Goal: Navigation & Orientation: Find specific page/section

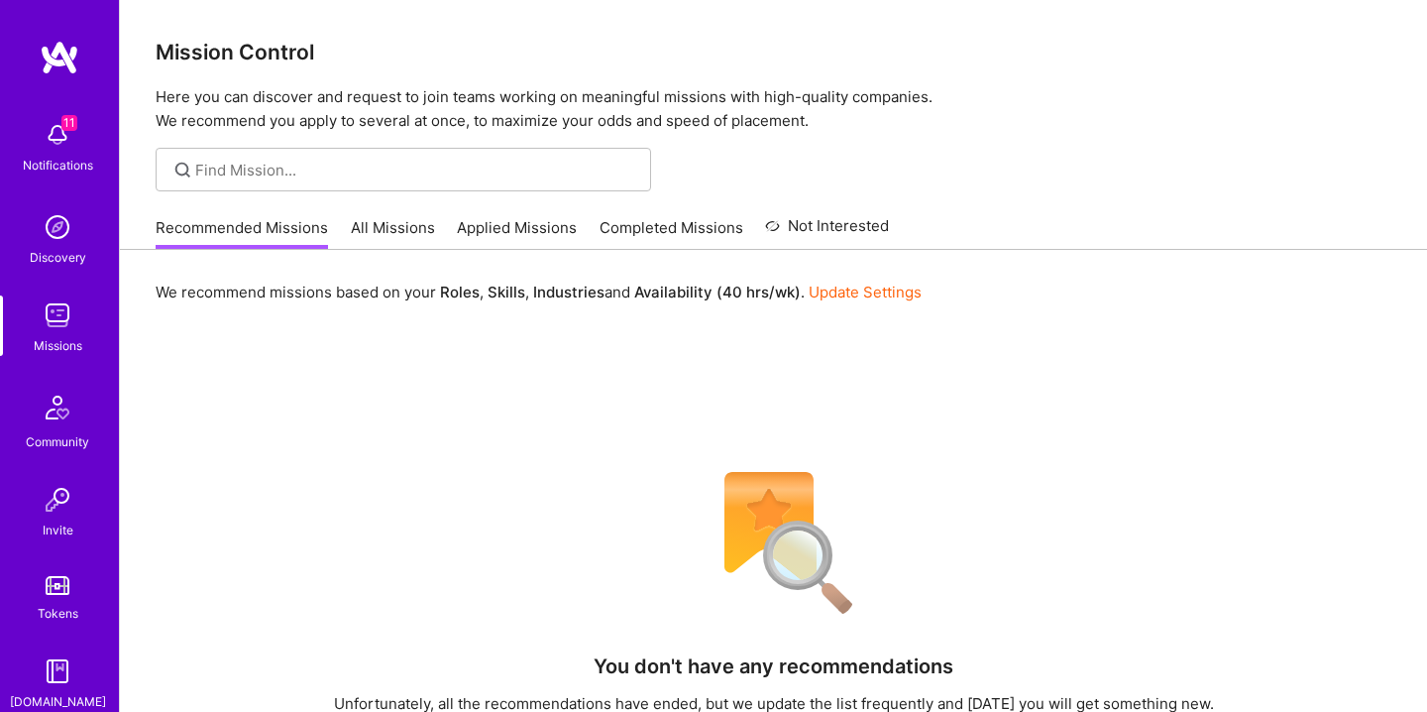
click at [544, 234] on link "Applied Missions" at bounding box center [517, 233] width 120 height 33
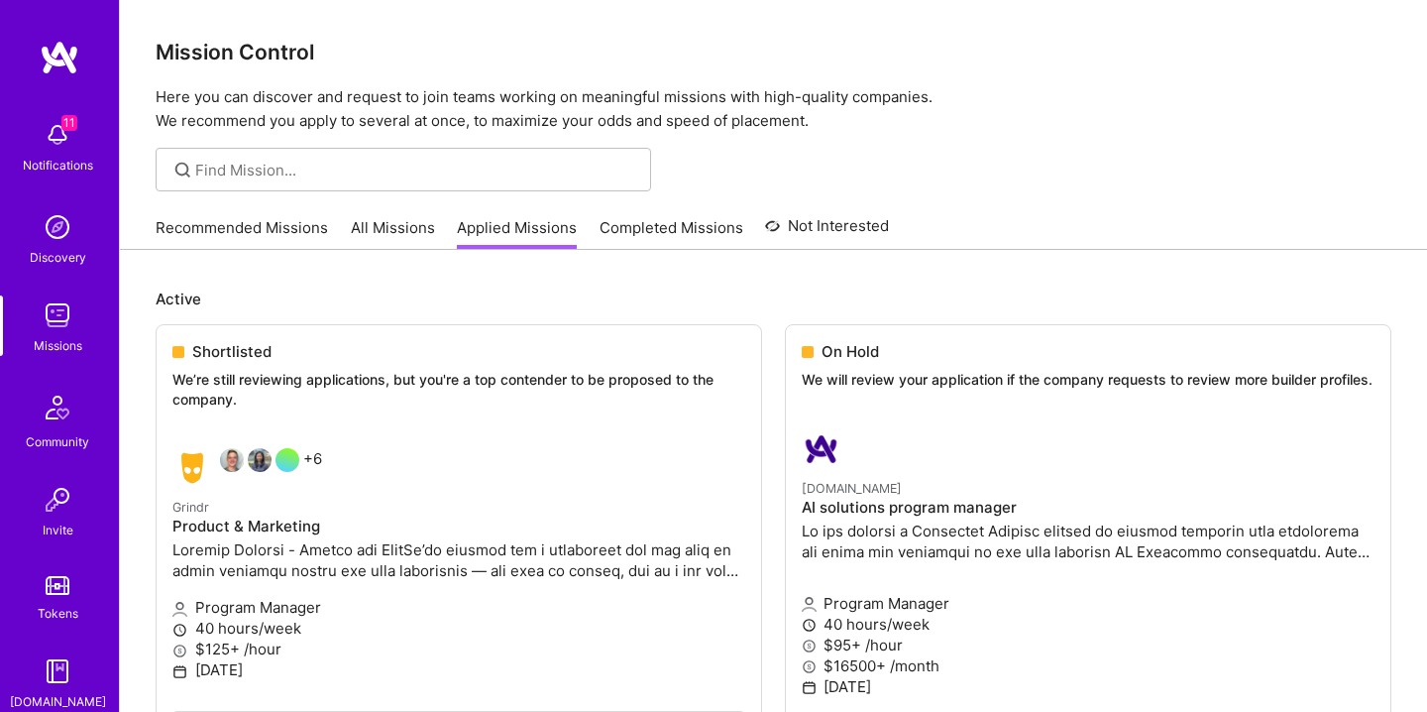
click at [617, 227] on link "Completed Missions" at bounding box center [672, 233] width 144 height 33
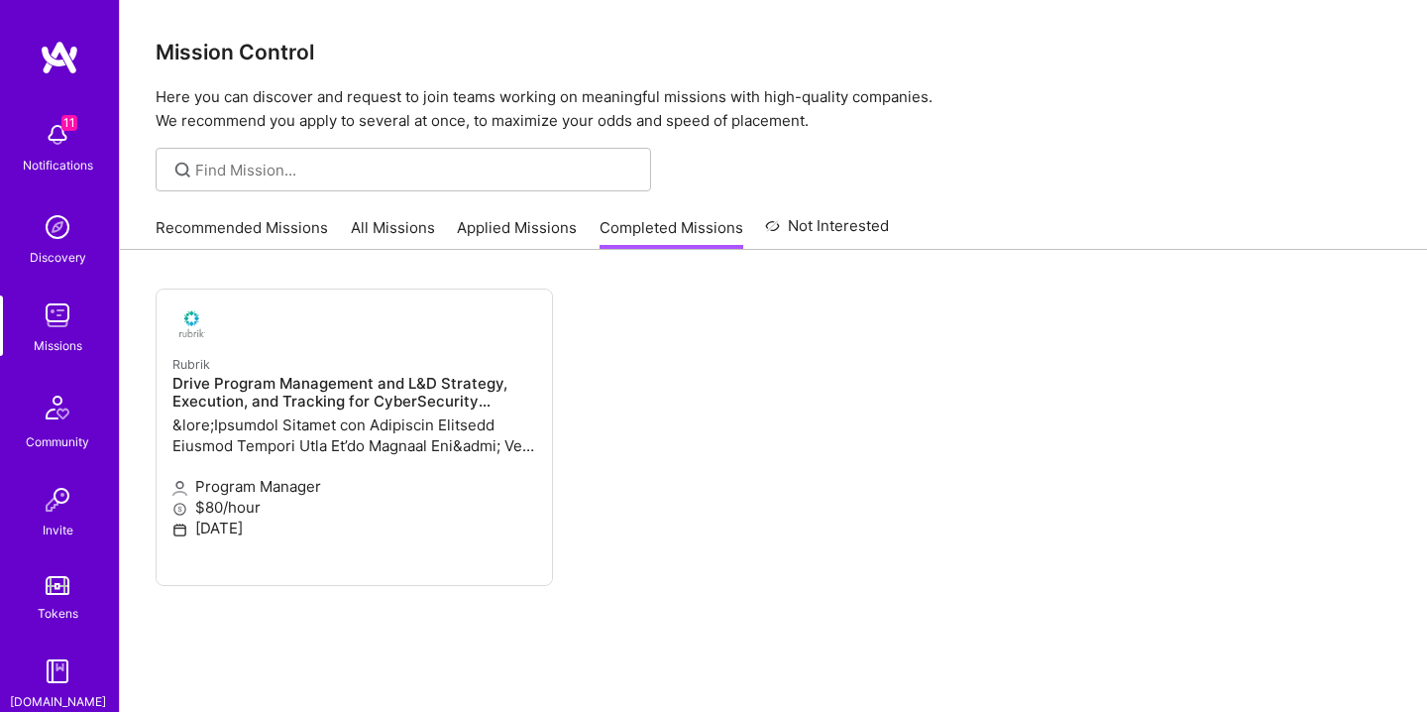
click at [75, 342] on div "Missions" at bounding box center [58, 345] width 49 height 21
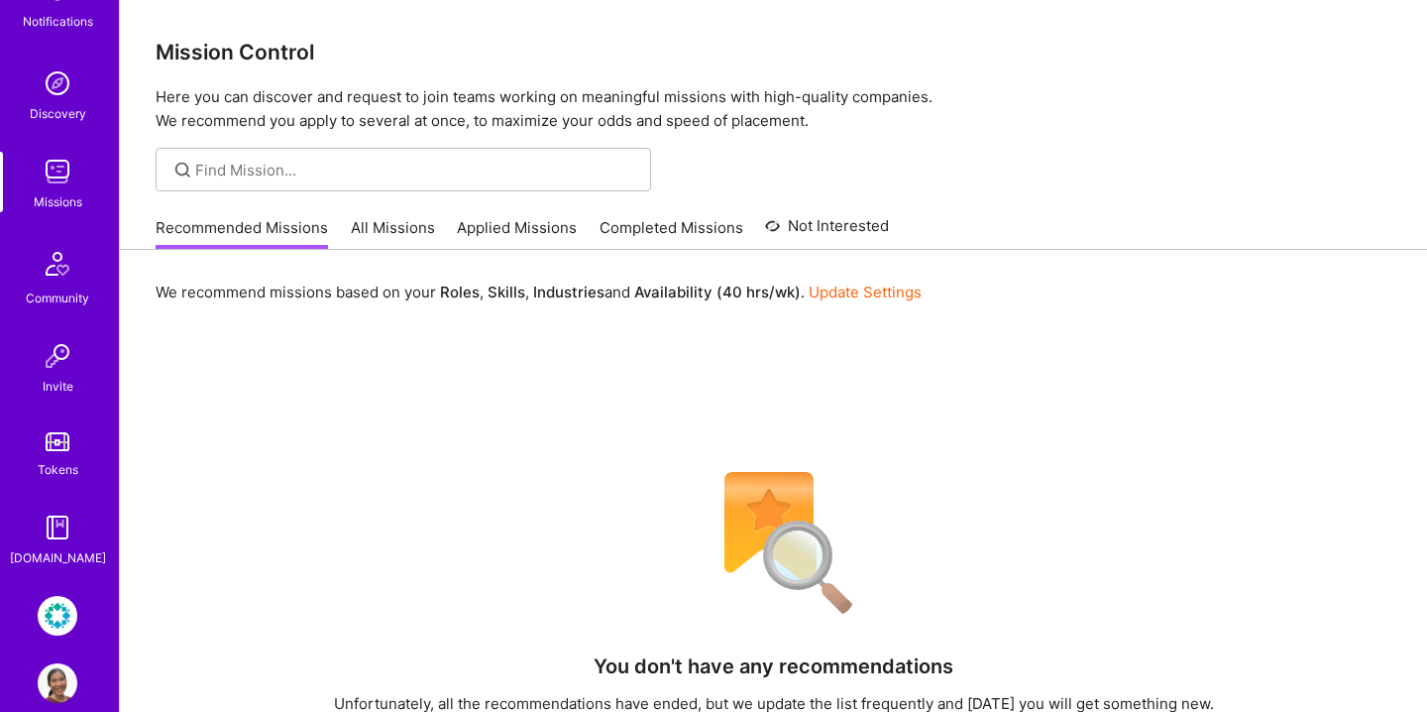
scroll to position [174, 0]
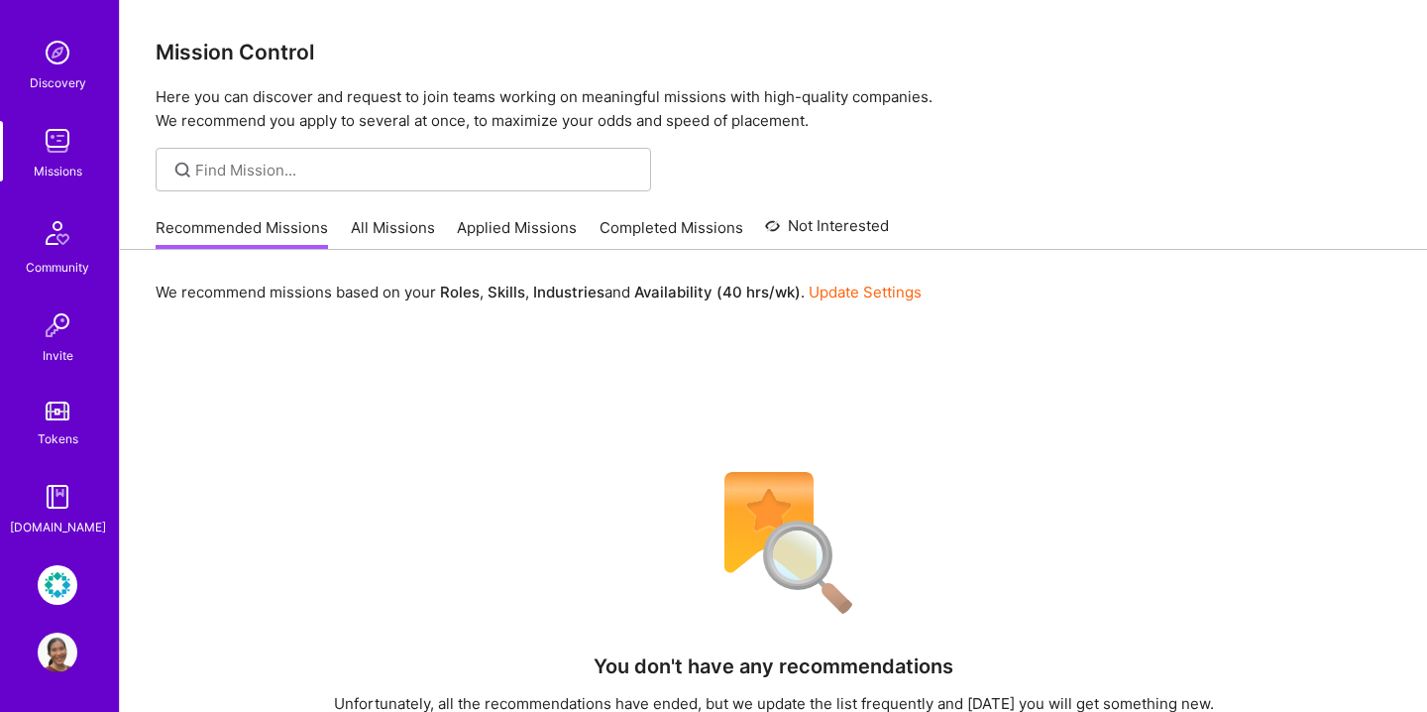
click at [59, 653] on img at bounding box center [58, 652] width 40 height 40
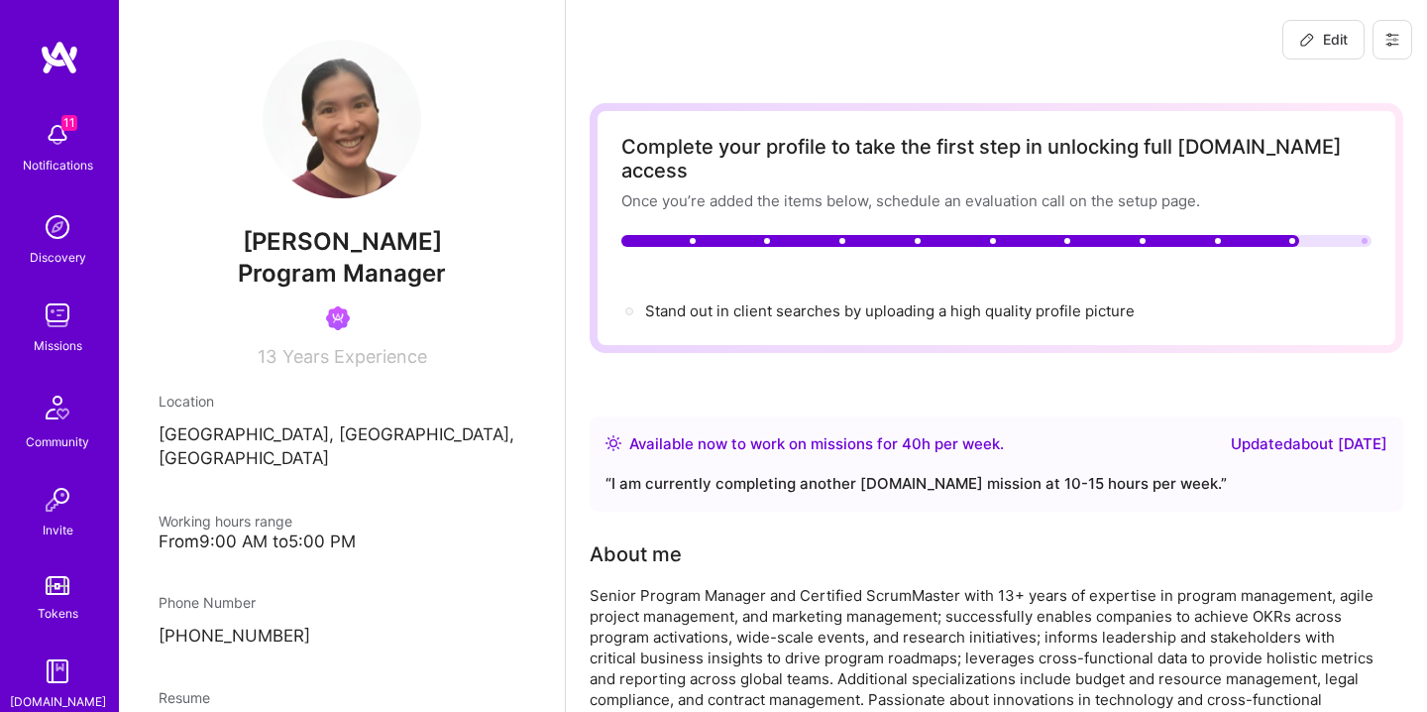
click at [376, 119] on img at bounding box center [342, 119] width 159 height 159
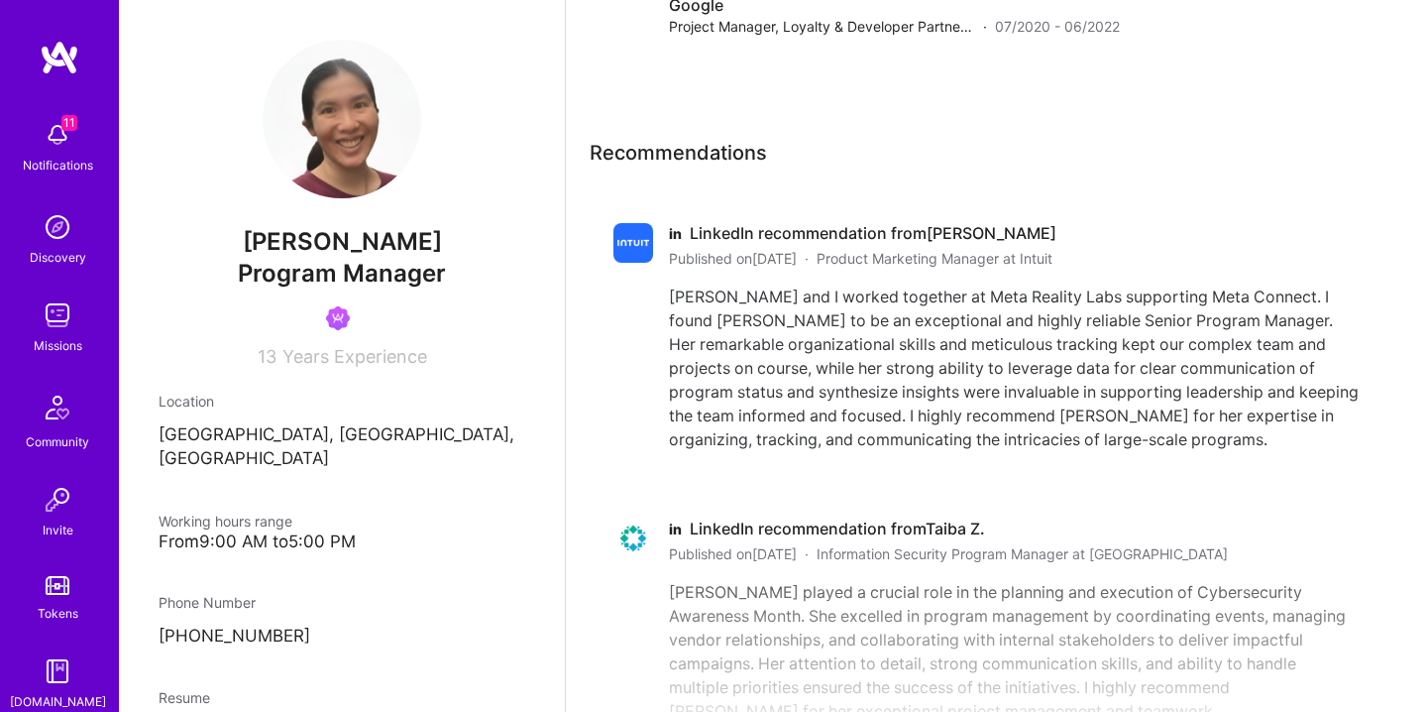
scroll to position [5789, 0]
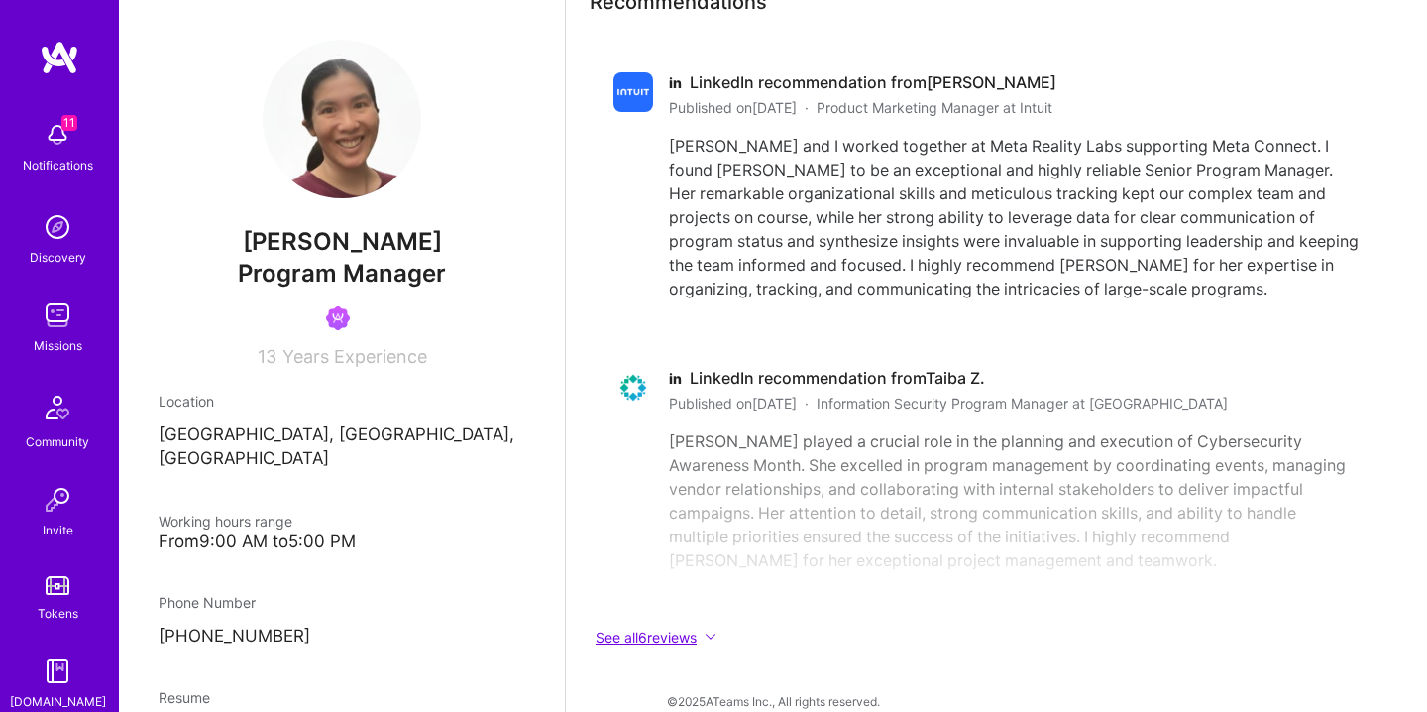
click at [682, 625] on button "See all 6 reviews" at bounding box center [986, 636] width 793 height 23
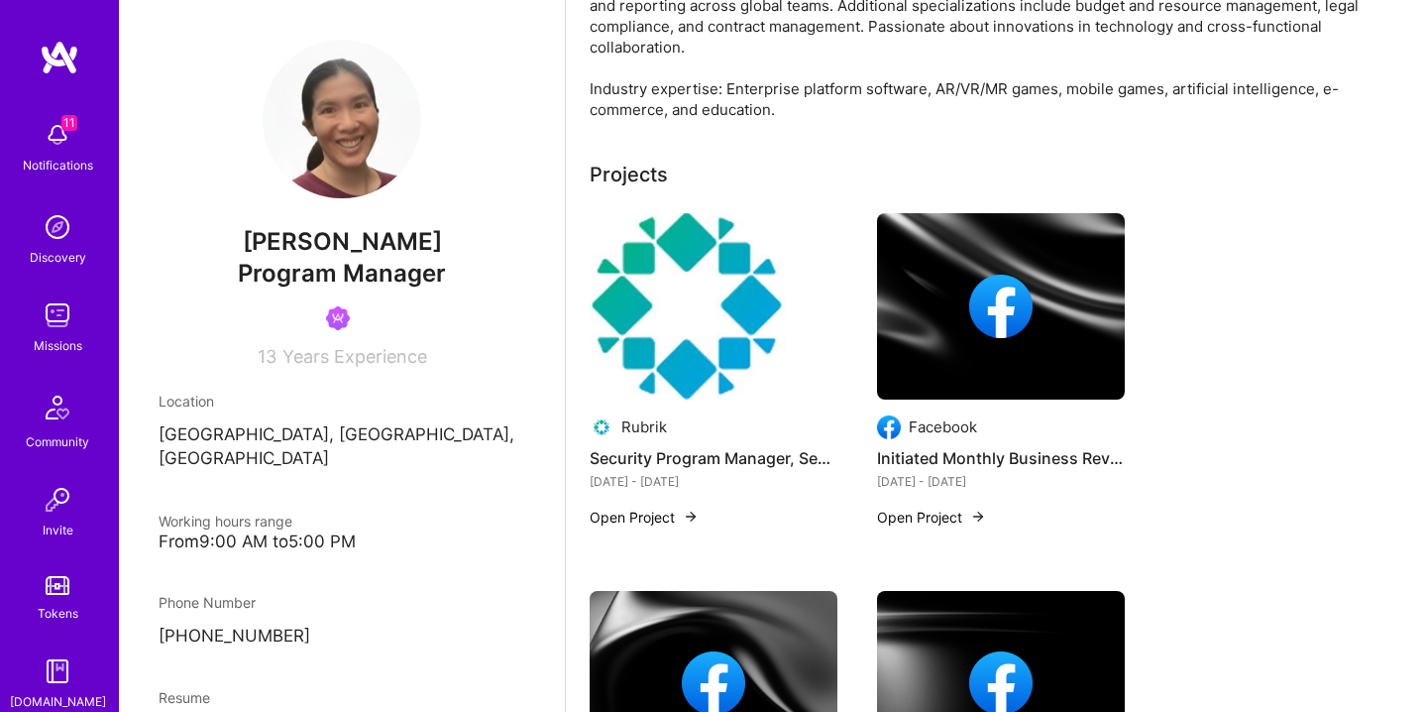
scroll to position [0, 0]
